Goal: Transaction & Acquisition: Purchase product/service

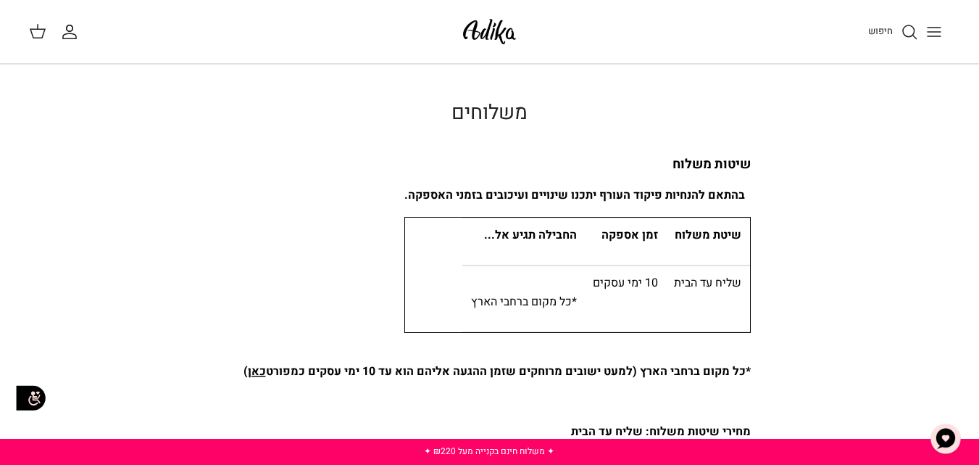
click at [929, 36] on line "Toggle menu" at bounding box center [934, 36] width 13 height 0
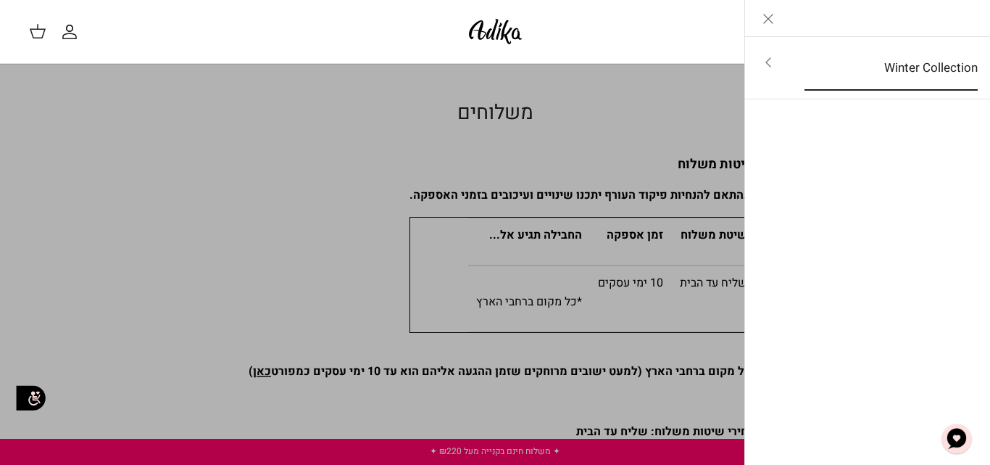
click at [929, 64] on link "Winter Collection" at bounding box center [891, 68] width 199 height 45
click at [934, 72] on link "לכל הפריטים" at bounding box center [867, 64] width 231 height 36
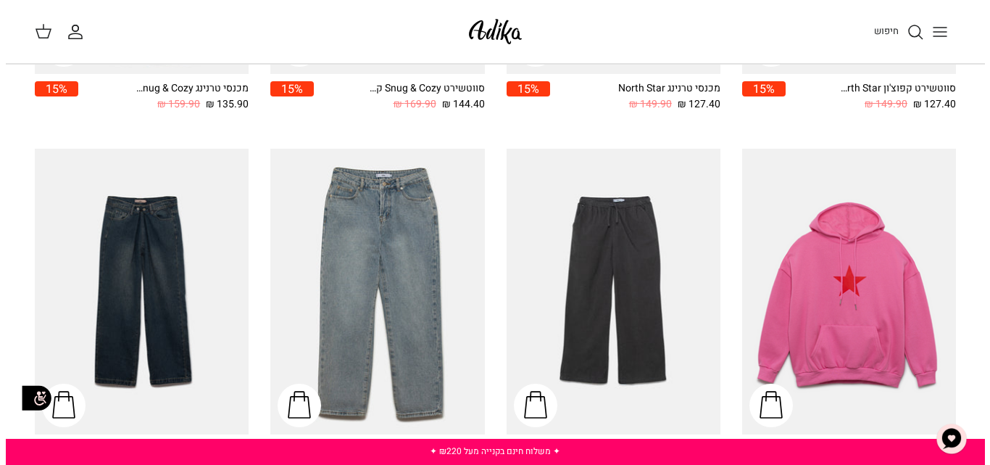
scroll to position [254, 0]
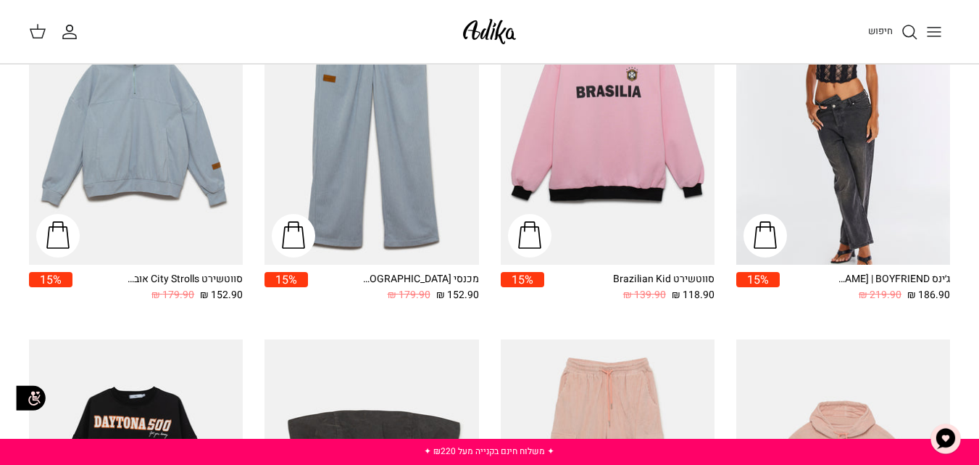
drag, startPoint x: 988, startPoint y: 57, endPoint x: 966, endPoint y: 102, distance: 50.3
click at [890, 35] on span "חיפוש" at bounding box center [880, 31] width 25 height 14
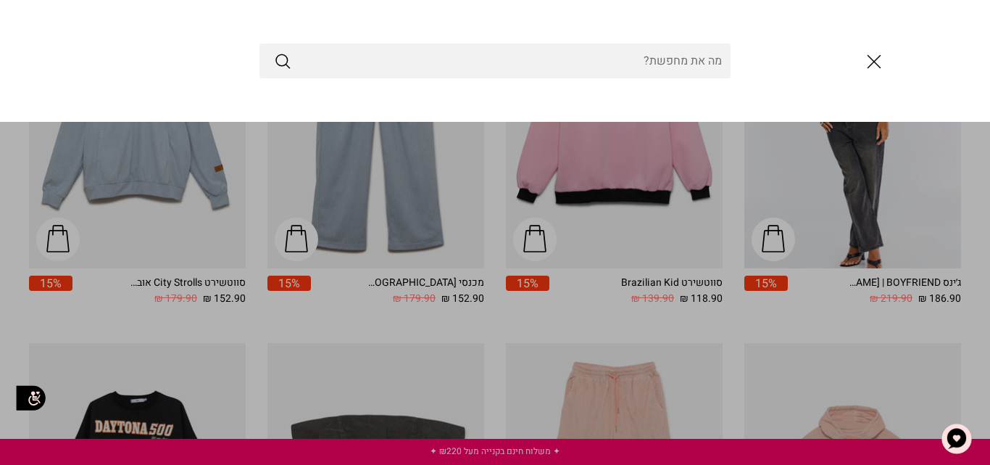
type input "t"
type input "איפור"
click at [274, 51] on button "Submit" at bounding box center [282, 60] width 17 height 19
